Goal: Task Accomplishment & Management: Manage account settings

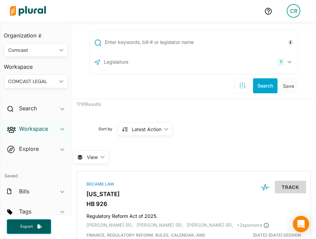
click at [38, 126] on h2 "Workspace" at bounding box center [33, 128] width 29 height 7
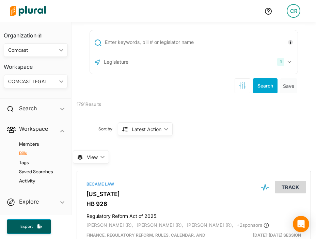
click at [30, 154] on h4 "Bills" at bounding box center [38, 153] width 54 height 6
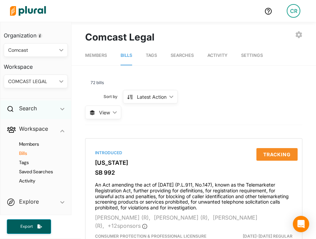
click at [30, 115] on div "Search ic_keyboard_arrow_down" at bounding box center [35, 109] width 71 height 18
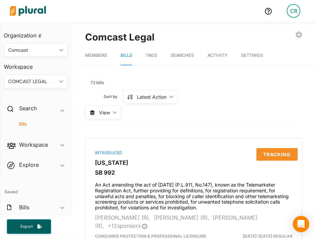
click at [34, 122] on h4 "Bills" at bounding box center [38, 124] width 54 height 6
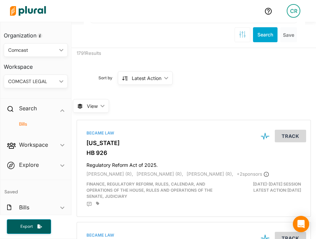
scroll to position [3, 0]
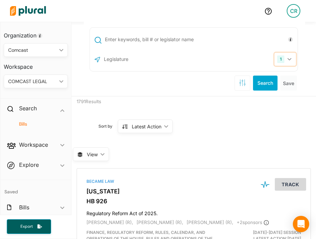
click at [258, 61] on button "1" at bounding box center [285, 59] width 21 height 13
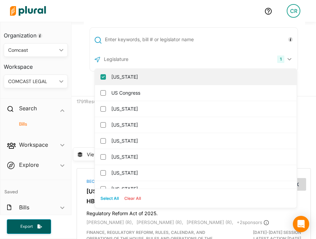
click at [100, 78] on input "[US_STATE]" at bounding box center [102, 76] width 5 height 5
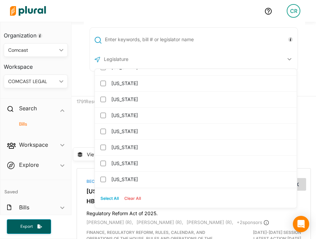
scroll to position [276, 0]
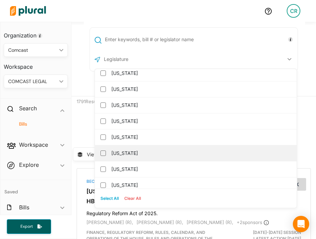
click at [113, 153] on label "[US_STATE]" at bounding box center [200, 153] width 178 height 10
click at [106, 153] on input "[US_STATE]" at bounding box center [102, 153] width 5 height 5
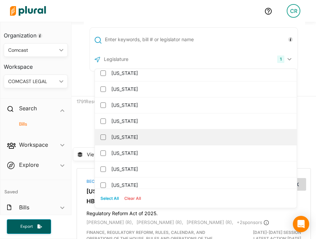
click at [120, 140] on label "[US_STATE]" at bounding box center [200, 137] width 178 height 10
click at [106, 140] on input "[US_STATE]" at bounding box center [102, 137] width 5 height 5
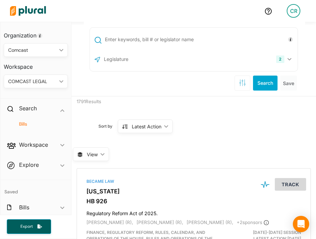
click at [258, 84] on div "2 Maine Massachusetts US Congress Alabama Alaska Arizona Arkansas California Co…" at bounding box center [194, 57] width 245 height 77
click at [137, 46] on div at bounding box center [194, 40] width 208 height 16
click at [130, 43] on input "text" at bounding box center [200, 39] width 192 height 13
type input "1275"
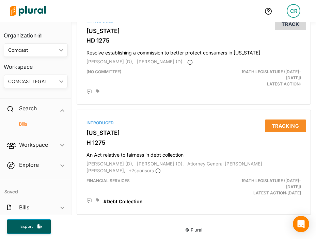
scroll to position [494, 0]
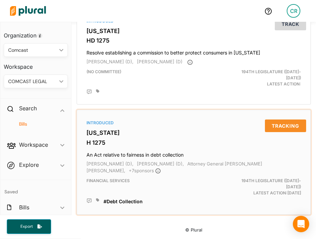
click at [113, 129] on h3 "[US_STATE]" at bounding box center [194, 132] width 215 height 7
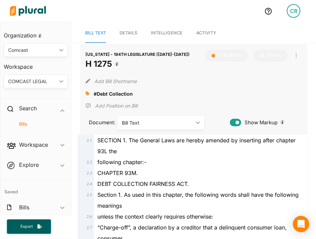
click at [198, 33] on span "Activity" at bounding box center [206, 32] width 20 height 5
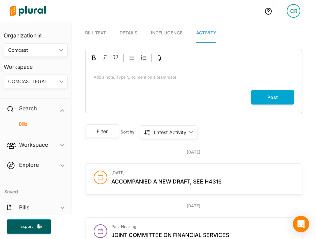
click at [134, 32] on span "Details" at bounding box center [129, 32] width 18 height 5
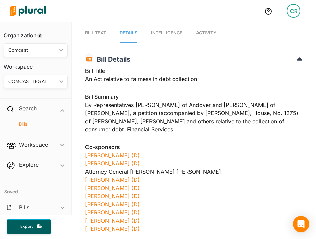
click at [160, 31] on span "Intelligence" at bounding box center [167, 32] width 32 height 5
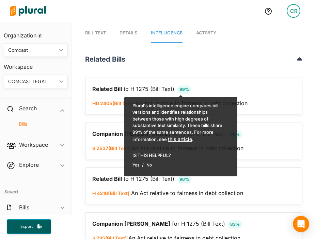
click at [103, 32] on span "Bill Text" at bounding box center [95, 32] width 21 height 5
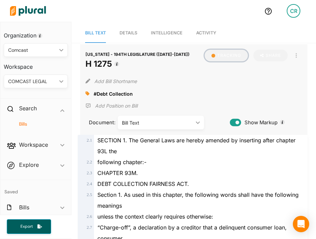
click at [228, 57] on button "Tracking" at bounding box center [226, 56] width 43 height 12
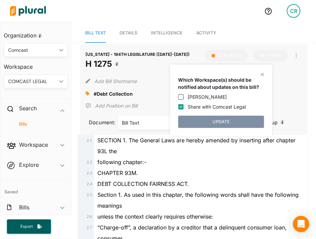
click at [198, 105] on label "Share with Comcast Legal" at bounding box center [217, 106] width 58 height 7
click at [184, 105] on input "Share with Comcast Legal" at bounding box center [180, 106] width 5 height 5
checkbox input "false"
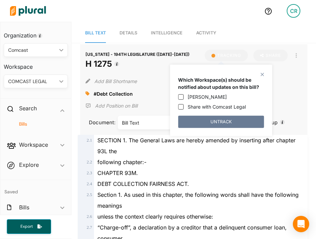
click at [211, 124] on button "UNTRACK" at bounding box center [221, 122] width 86 height 12
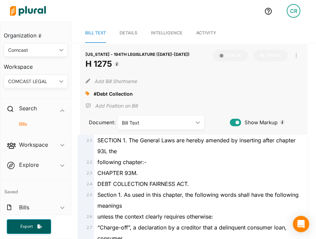
click at [87, 93] on icon at bounding box center [88, 94] width 4 height 4
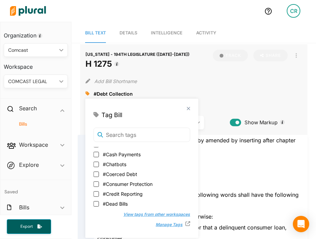
scroll to position [44, 0]
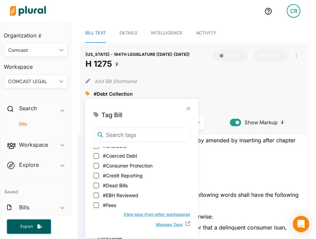
click at [119, 183] on span "#Dead Bills" at bounding box center [115, 185] width 25 height 7
click at [99, 183] on input "#Dead Bills" at bounding box center [95, 185] width 5 height 5
checkbox input "true"
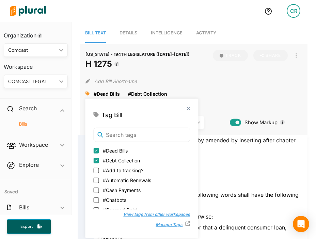
click at [245, 102] on div "MASSACHUSETTS - 194TH LEGISLATURE (2025-2026) H 1275 Track Share Email LinkedIn…" at bounding box center [194, 89] width 228 height 91
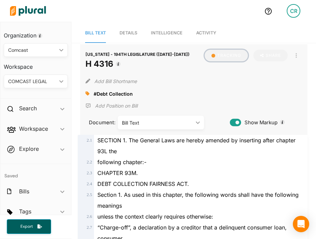
click at [221, 58] on button "Tracking" at bounding box center [226, 56] width 43 height 12
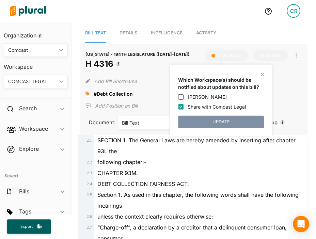
click at [155, 63] on h1 "H 4316" at bounding box center [138, 64] width 104 height 12
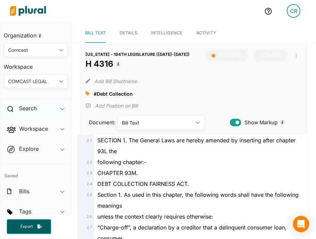
click at [38, 110] on div "Search ic_keyboard_arrow_down" at bounding box center [35, 109] width 71 height 18
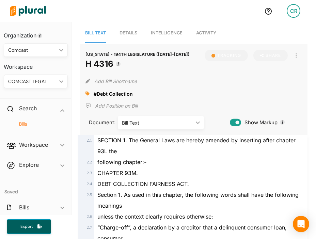
click at [29, 123] on h4 "Bills" at bounding box center [38, 124] width 54 height 6
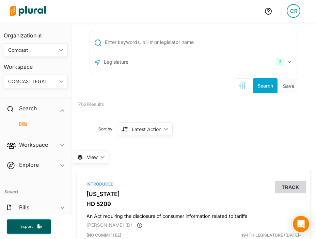
click at [188, 48] on input "text" at bounding box center [200, 42] width 192 height 13
type input "2537"
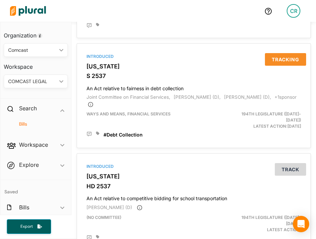
scroll to position [209, 0]
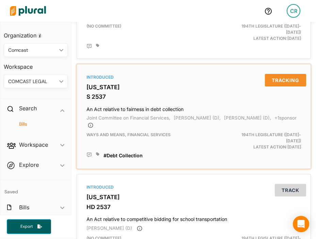
click at [102, 91] on h3 "[US_STATE]" at bounding box center [194, 87] width 215 height 7
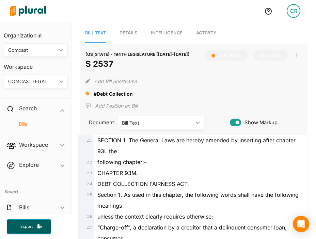
click at [208, 33] on span "Activity" at bounding box center [206, 32] width 20 height 5
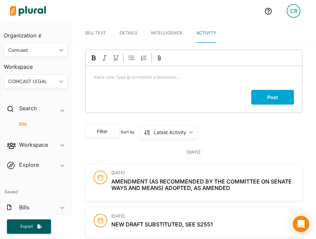
click at [135, 35] on span "Details" at bounding box center [129, 32] width 18 height 5
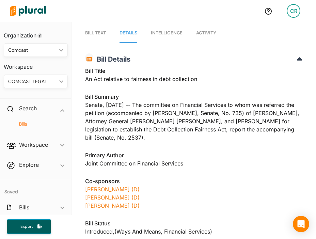
click at [201, 34] on span "Activity" at bounding box center [206, 32] width 20 height 5
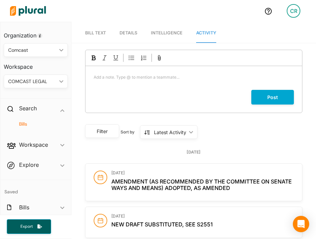
click at [175, 32] on span "Intelligence" at bounding box center [167, 32] width 32 height 5
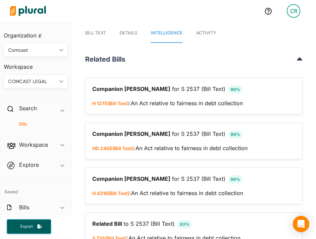
click at [98, 33] on span "Bill Text" at bounding box center [95, 32] width 21 height 5
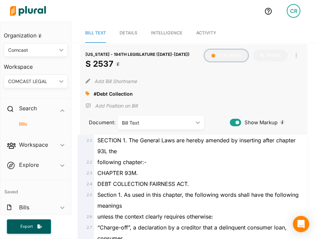
click at [218, 60] on button "Tracking" at bounding box center [226, 56] width 43 height 12
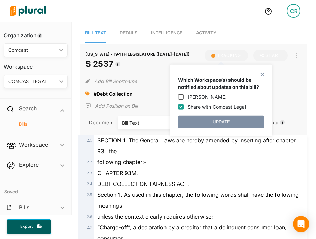
click at [201, 107] on label "Share with Comcast Legal" at bounding box center [217, 106] width 58 height 7
click at [184, 107] on input "Share with Comcast Legal" at bounding box center [180, 106] width 5 height 5
checkbox input "false"
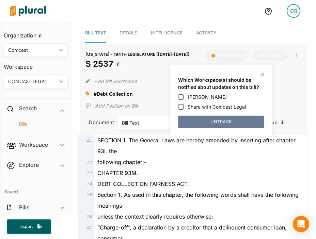
click at [212, 126] on button "UNTRACK" at bounding box center [221, 122] width 86 height 12
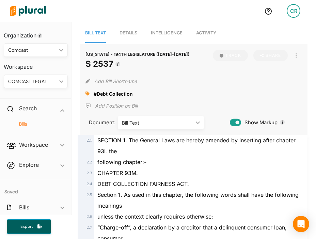
click at [87, 94] on icon at bounding box center [88, 94] width 4 height 4
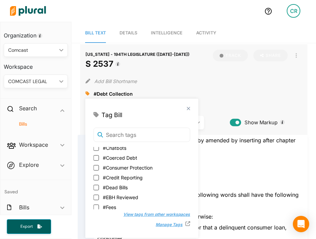
scroll to position [42, 0]
click at [112, 189] on span "#Dead Bills" at bounding box center [115, 187] width 25 height 7
click at [99, 189] on input "#Dead Bills" at bounding box center [95, 187] width 5 height 5
checkbox input "true"
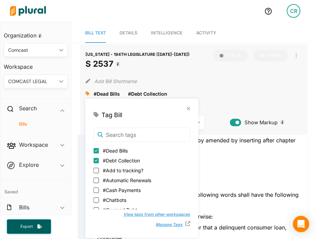
click at [246, 174] on div "CHAPTER 93M." at bounding box center [197, 173] width 206 height 11
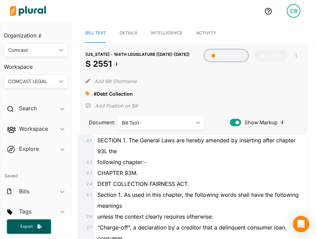
click at [222, 56] on button "Tracking" at bounding box center [226, 56] width 43 height 12
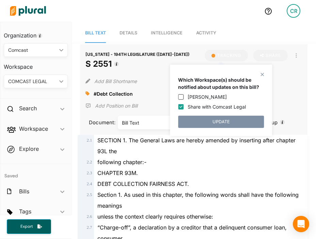
click at [200, 105] on label "Share with Comcast Legal" at bounding box center [217, 106] width 58 height 7
click at [184, 105] on input "Share with Comcast Legal" at bounding box center [180, 106] width 5 height 5
checkbox input "false"
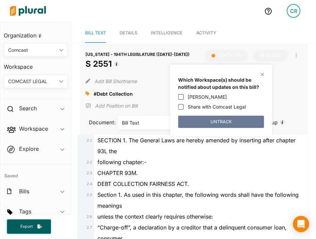
click at [206, 122] on button "UNTRACK" at bounding box center [221, 122] width 86 height 12
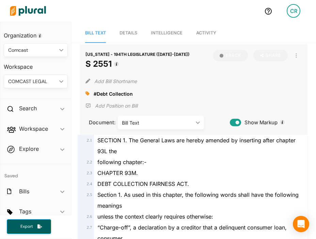
click at [90, 95] on div at bounding box center [90, 94] width 8 height 10
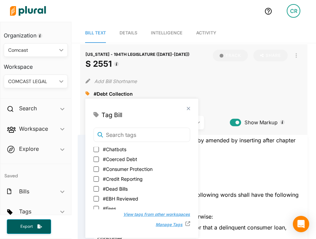
scroll to position [42, 0]
click at [109, 188] on span "#Dead Bills" at bounding box center [115, 188] width 25 height 7
click at [99, 188] on input "#Dead Bills" at bounding box center [95, 187] width 5 height 5
checkbox input "true"
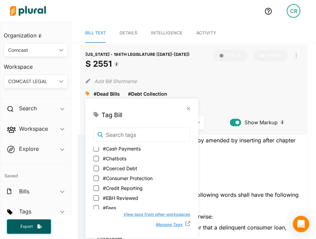
scroll to position [0, 0]
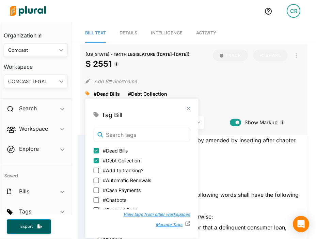
click at [226, 85] on div "Add Bill Shortname" at bounding box center [194, 80] width 217 height 14
